Goal: Information Seeking & Learning: Find contact information

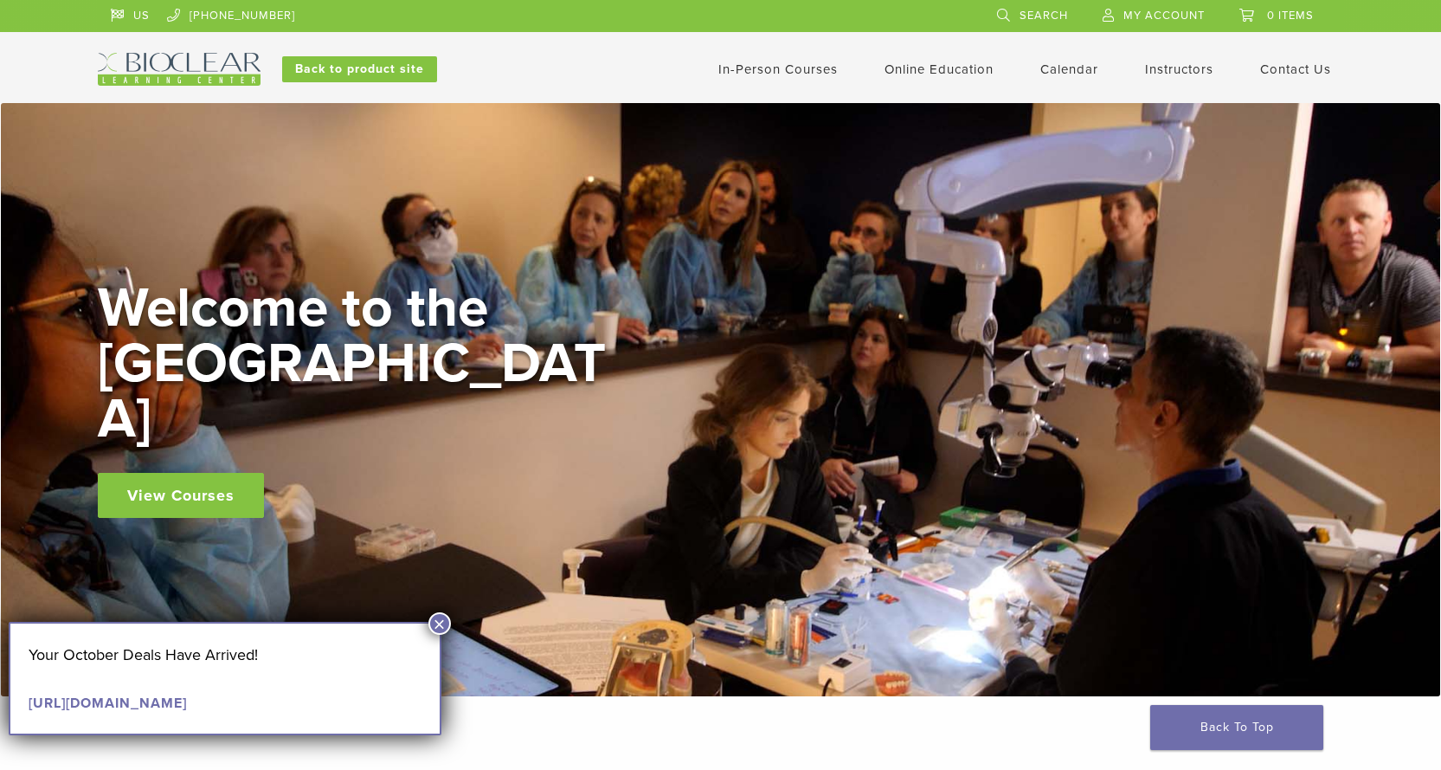
click at [1050, 13] on span "Search" at bounding box center [1044, 16] width 48 height 14
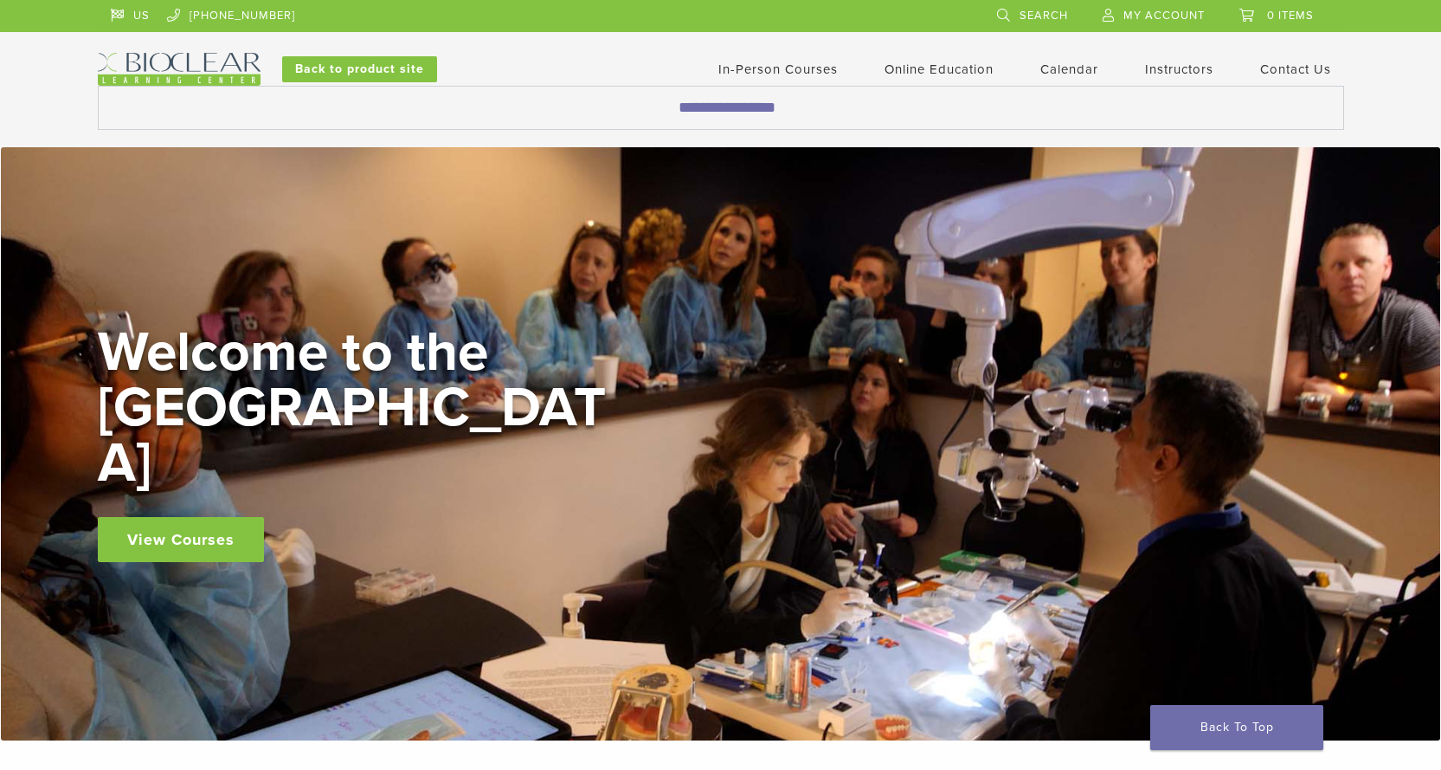
click at [1299, 68] on link "Contact Us" at bounding box center [1296, 69] width 71 height 16
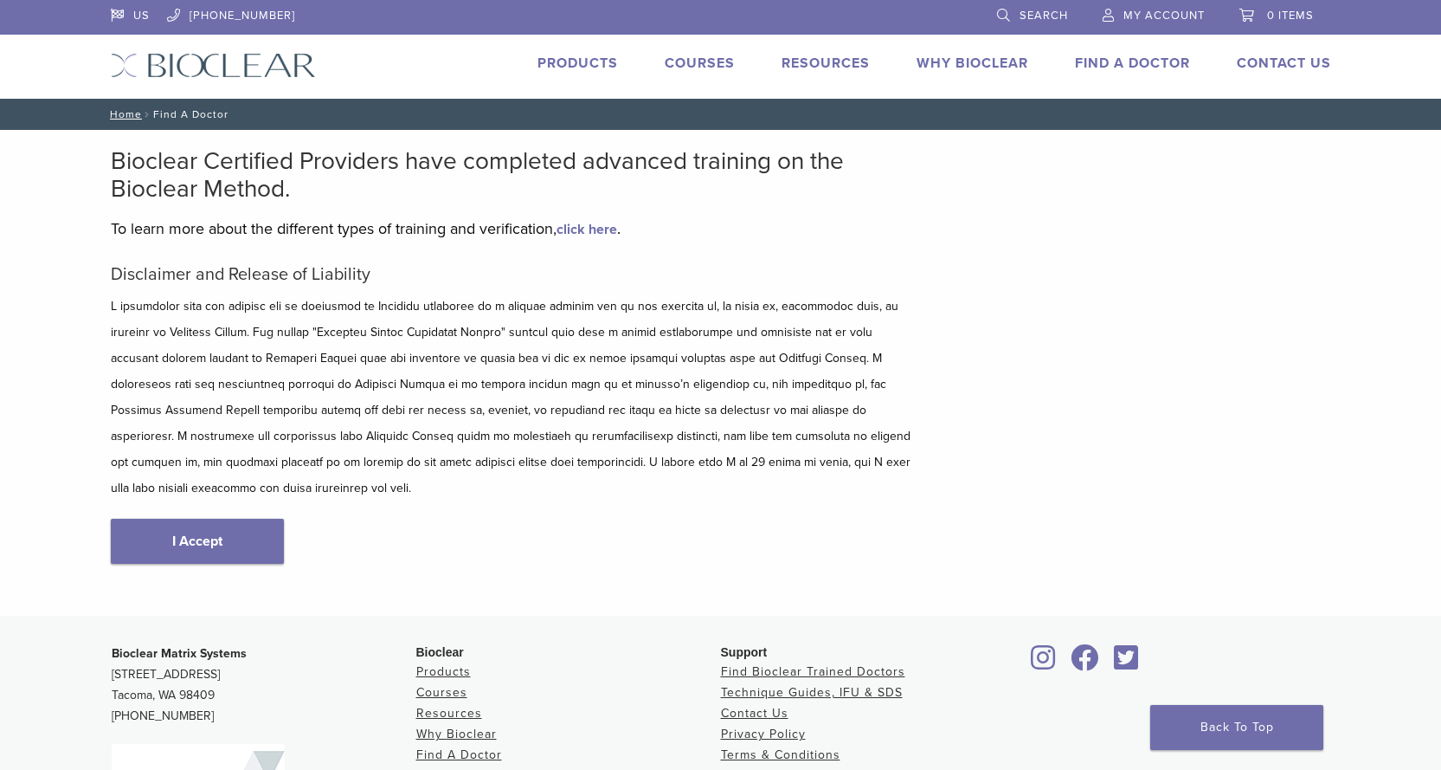
click at [229, 519] on link "I Accept" at bounding box center [197, 541] width 173 height 45
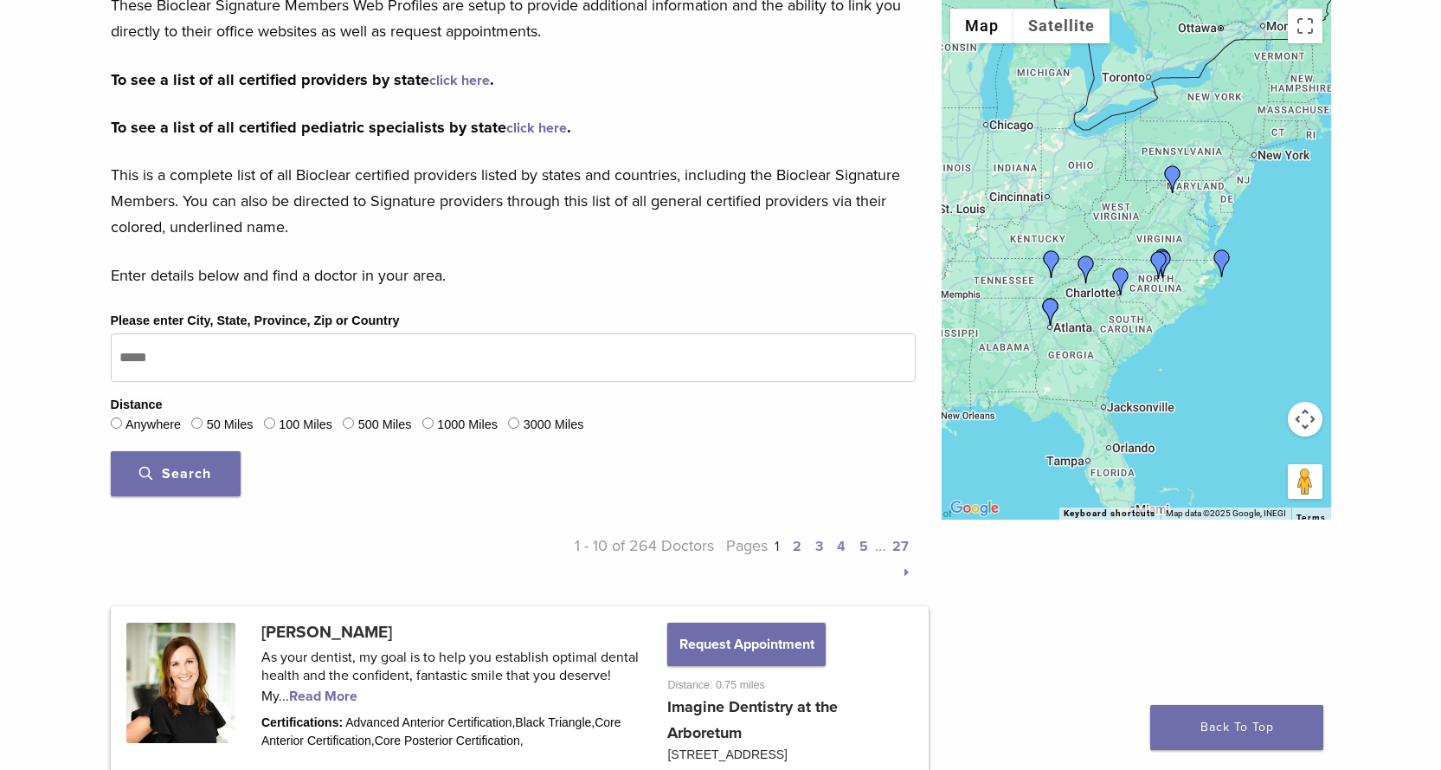
scroll to position [346, 0]
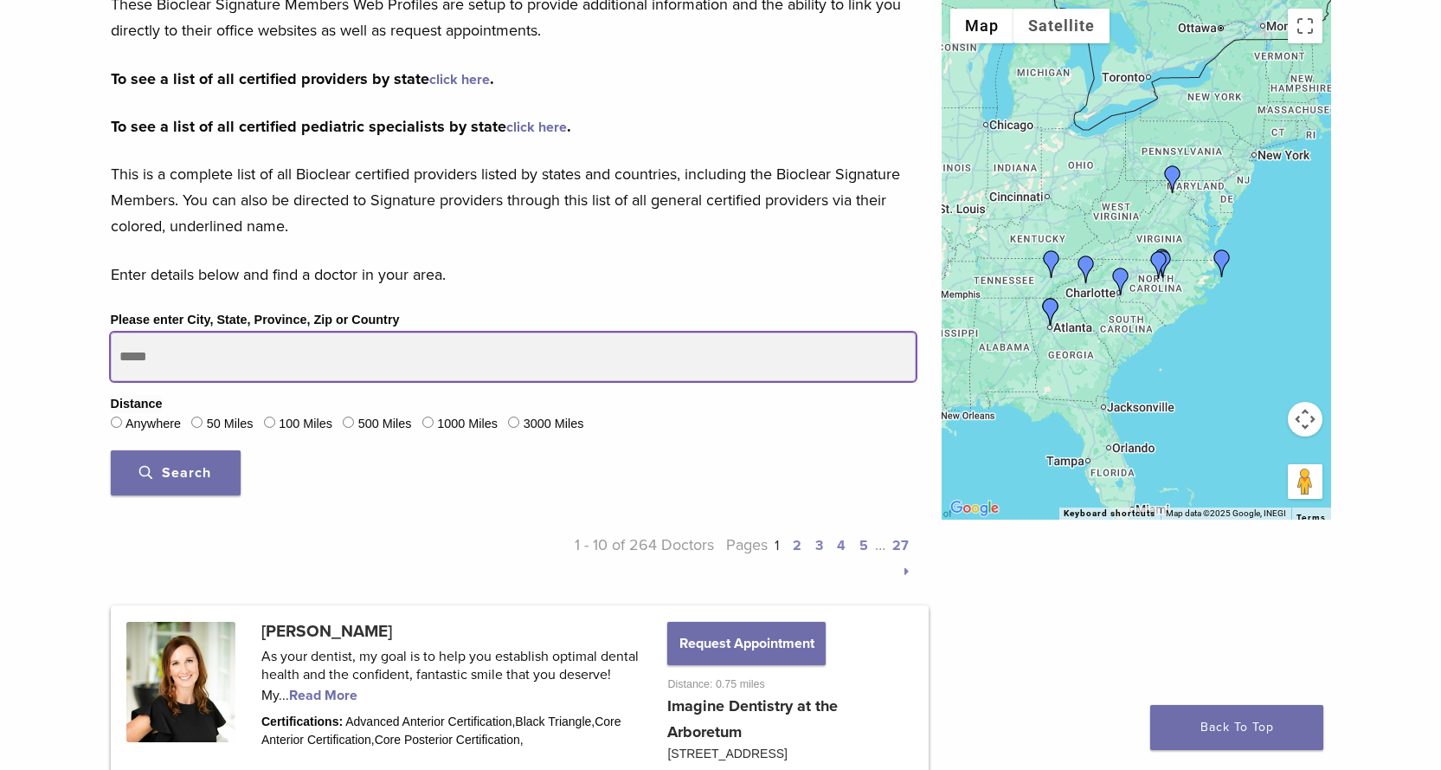
drag, startPoint x: 171, startPoint y: 349, endPoint x: 33, endPoint y: 365, distance: 139.5
drag, startPoint x: 187, startPoint y: 355, endPoint x: 41, endPoint y: 362, distance: 146.5
type input "**********"
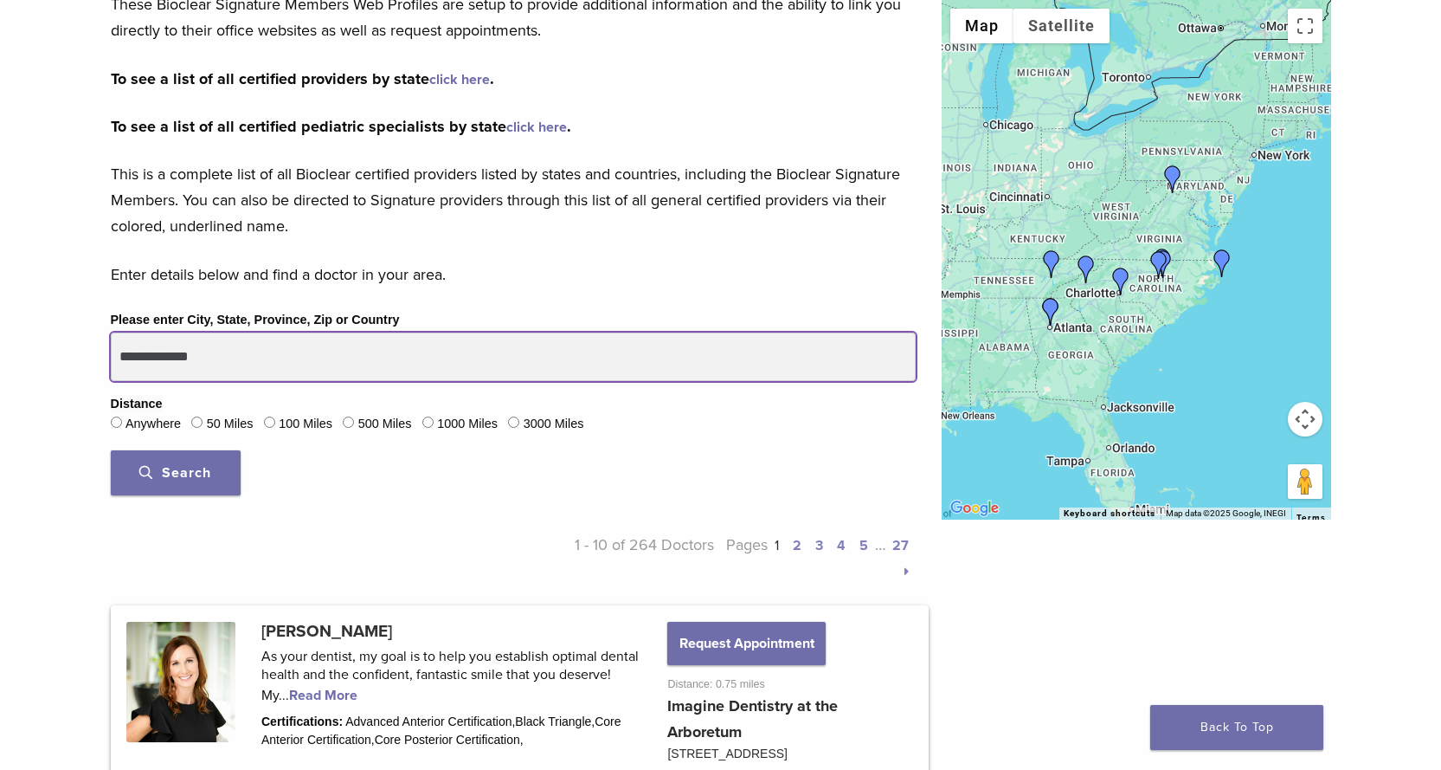
click at [111, 450] on button "Search" at bounding box center [176, 472] width 130 height 45
